Goal: Find specific page/section: Find specific page/section

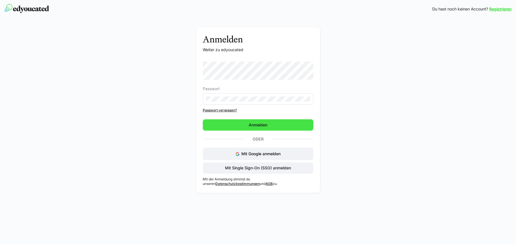
click at [256, 127] on span "Anmelden" at bounding box center [258, 125] width 20 height 6
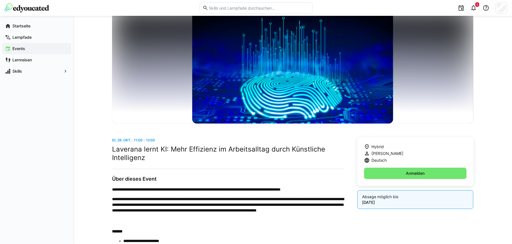
scroll to position [56, 0]
